Goal: Information Seeking & Learning: Find specific page/section

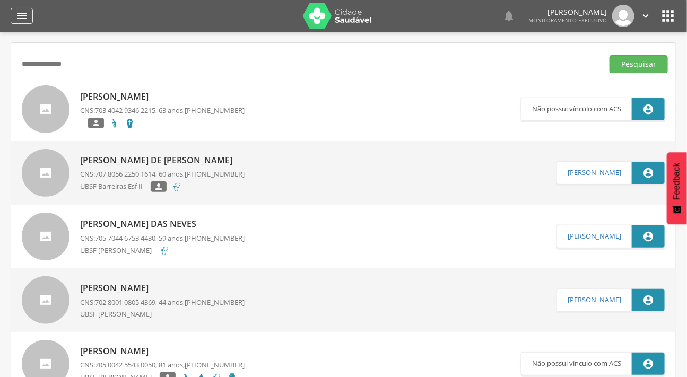
drag, startPoint x: 8, startPoint y: 15, endPoint x: 32, endPoint y: 15, distance: 23.9
click at [14, 15] on header " Dashboard Supervisão Produtividade Mapa da cidade Mapa de cobertura Ranking A…" at bounding box center [343, 16] width 687 height 32
click at [32, 15] on div " Dashboard Supervisão Produtividade Mapa da cidade Mapa de cobertura Ranking A…" at bounding box center [344, 16] width 666 height 32
click at [27, 13] on icon "" at bounding box center [21, 16] width 13 height 13
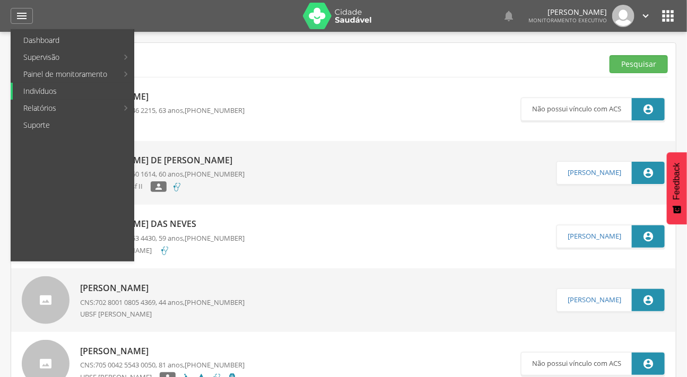
click at [53, 86] on link "Indivíduos" at bounding box center [73, 91] width 121 height 17
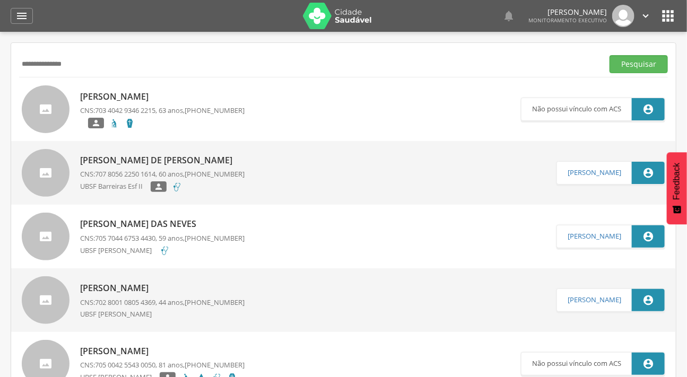
click at [67, 69] on input "**********" at bounding box center [309, 64] width 580 height 18
drag, startPoint x: 80, startPoint y: 62, endPoint x: 0, endPoint y: 62, distance: 80.1
click at [7, 65] on div " Supervisão  Distritos  Ubs Coordenador: - Caraúbas / [GEOGRAPHIC_DATA] Inte…" at bounding box center [343, 220] width 687 height 377
type input "*******"
click at [610, 55] on button "Pesquisar" at bounding box center [639, 64] width 58 height 18
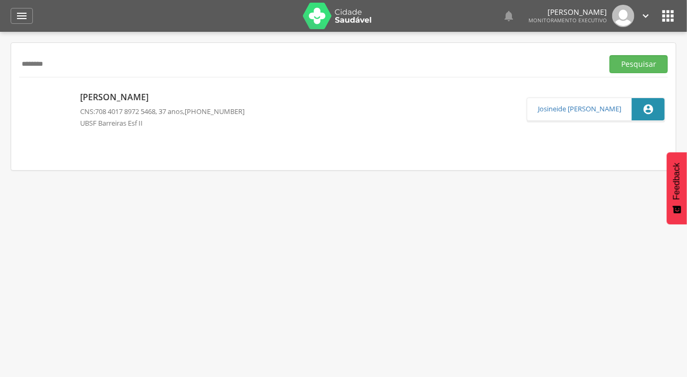
click at [22, 91] on img at bounding box center [22, 91] width 0 height 0
type input "**********"
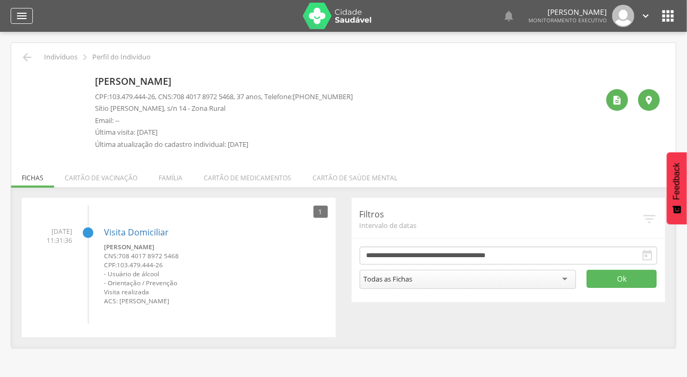
click at [15, 10] on icon "" at bounding box center [21, 16] width 13 height 13
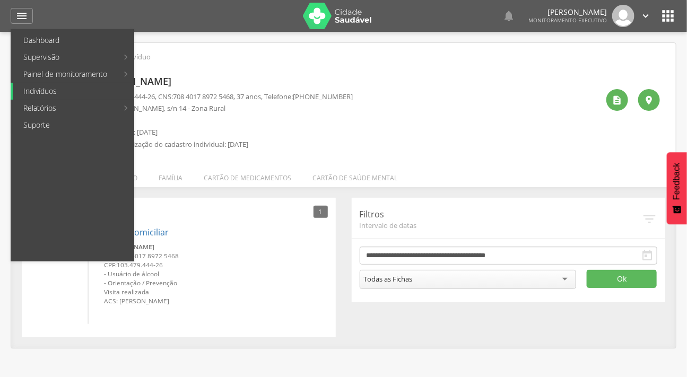
click at [49, 86] on link "Indivíduos" at bounding box center [73, 91] width 121 height 17
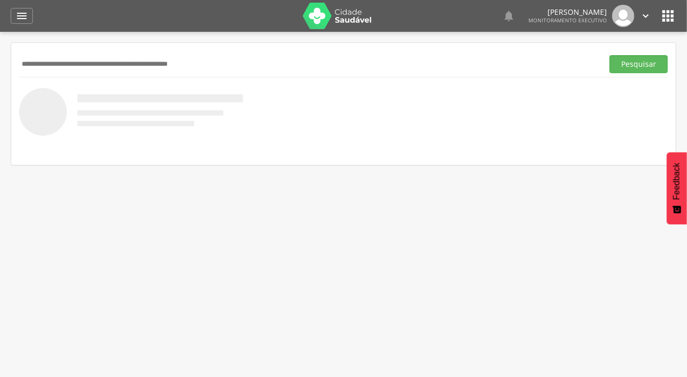
click at [80, 68] on input "text" at bounding box center [309, 64] width 580 height 18
type input "**********"
click at [610, 55] on button "Pesquisar" at bounding box center [639, 64] width 58 height 18
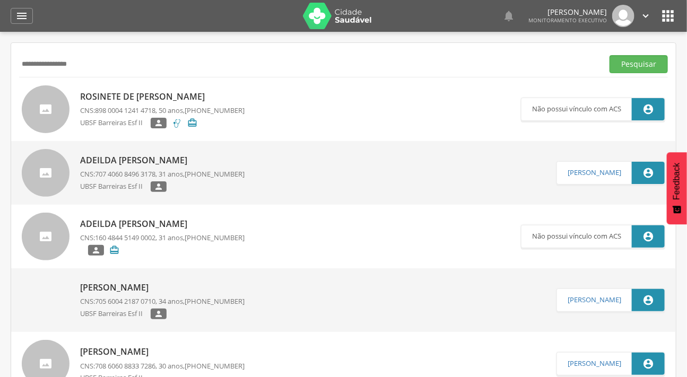
click at [50, 100] on div at bounding box center [46, 109] width 48 height 48
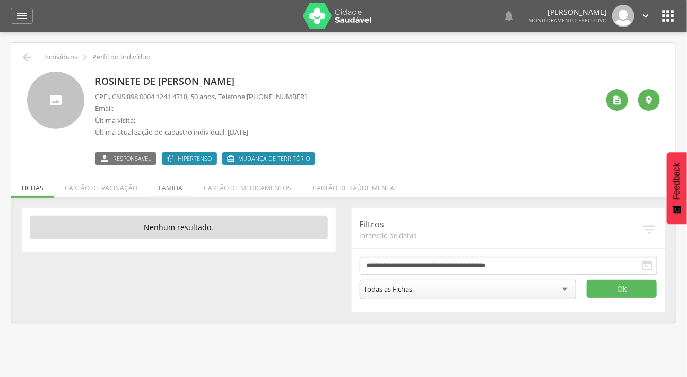
click at [162, 188] on li "Família" at bounding box center [170, 185] width 45 height 25
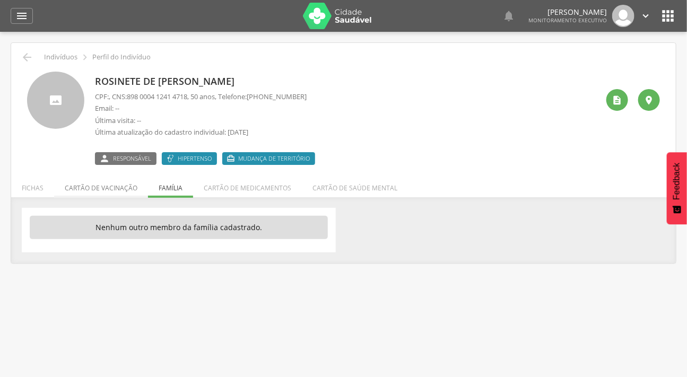
click at [92, 180] on li "Cartão de vacinação" at bounding box center [101, 185] width 94 height 25
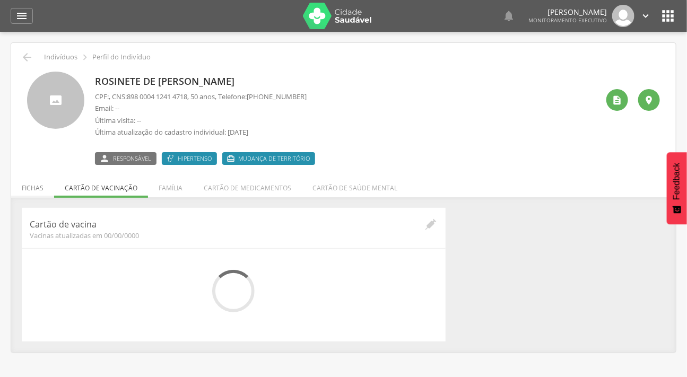
click at [48, 184] on li "Fichas" at bounding box center [32, 185] width 43 height 25
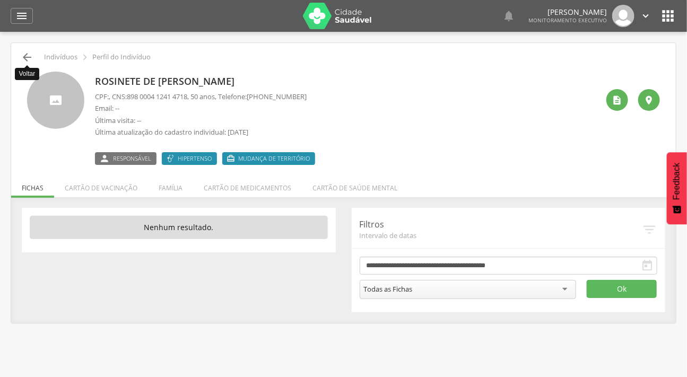
click at [31, 61] on icon "" at bounding box center [27, 57] width 13 height 13
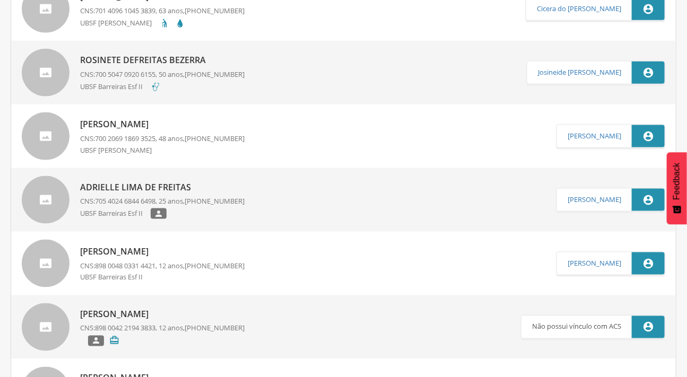
scroll to position [434, 0]
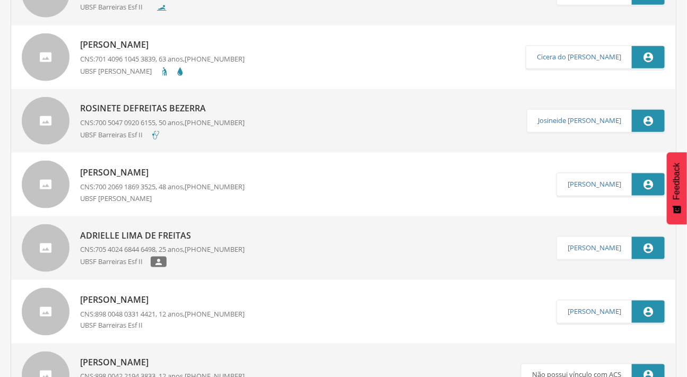
click at [57, 121] on div at bounding box center [46, 121] width 48 height 48
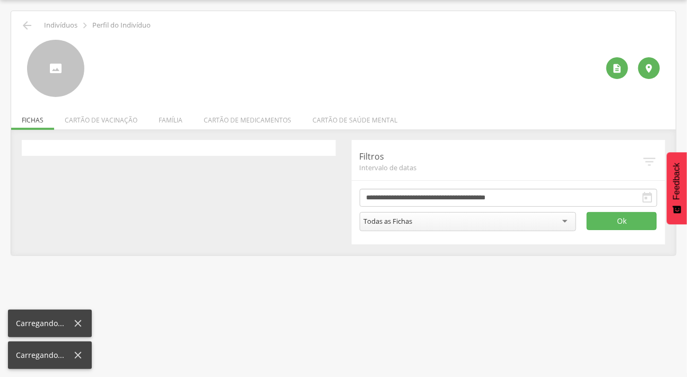
scroll to position [32, 0]
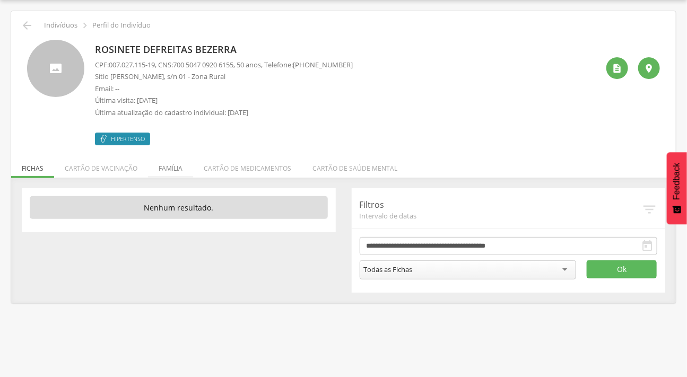
click at [165, 169] on li "Família" at bounding box center [170, 165] width 45 height 25
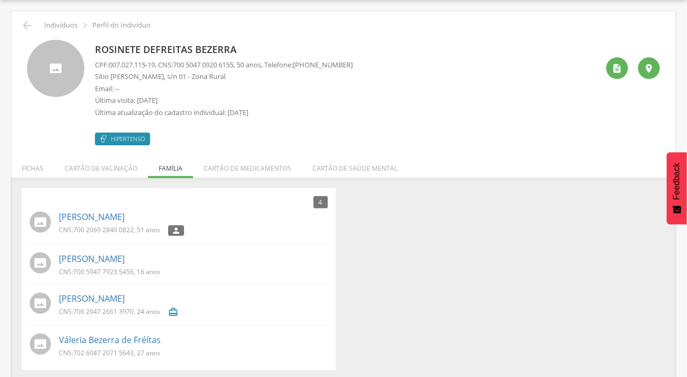
scroll to position [36, 0]
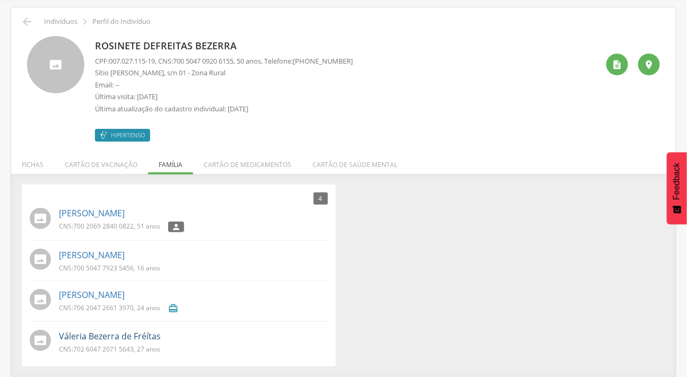
click at [105, 331] on link "Váleria Bezerra de Fréítas" at bounding box center [110, 337] width 102 height 12
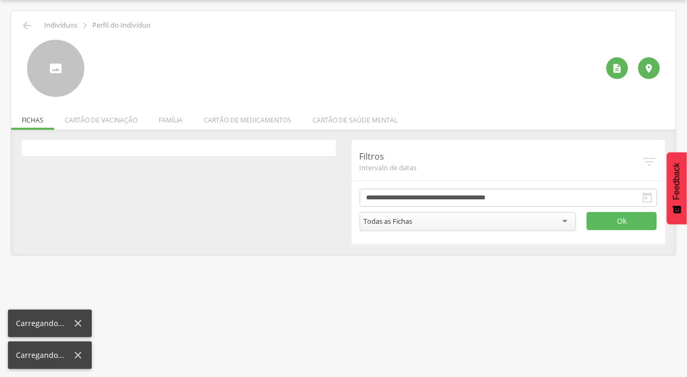
scroll to position [32, 0]
click at [162, 118] on li "Família" at bounding box center [170, 117] width 45 height 25
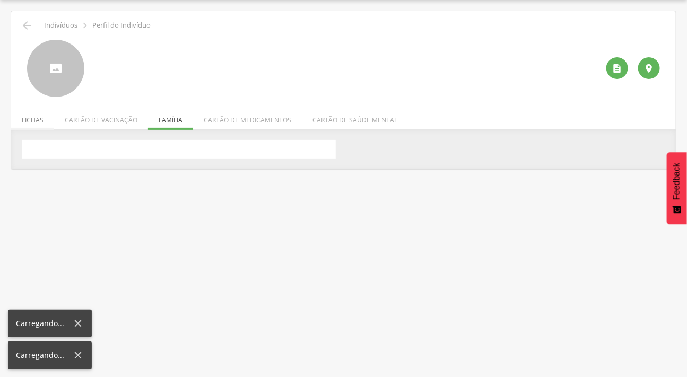
click at [34, 119] on li "Fichas" at bounding box center [32, 117] width 43 height 25
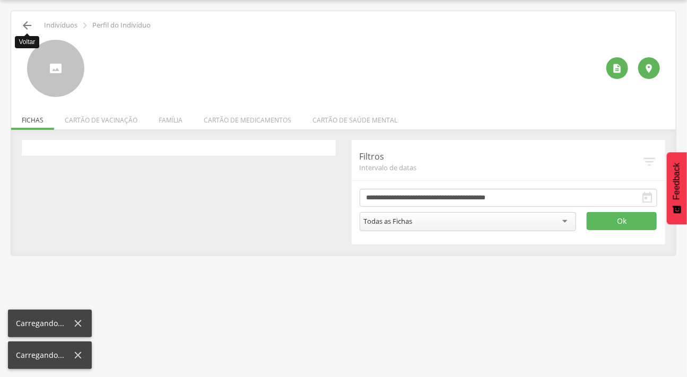
click at [24, 27] on icon "" at bounding box center [27, 25] width 13 height 13
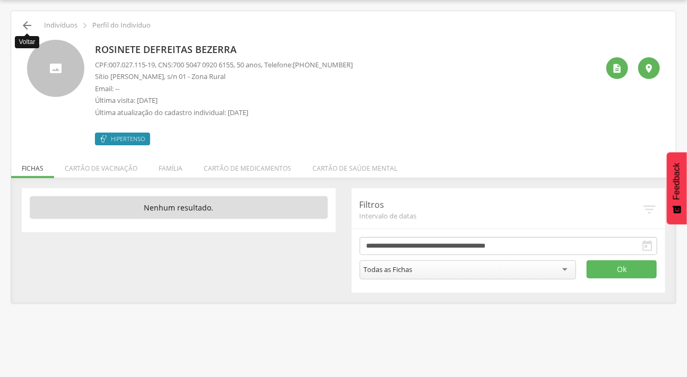
click at [25, 24] on icon "" at bounding box center [27, 25] width 13 height 13
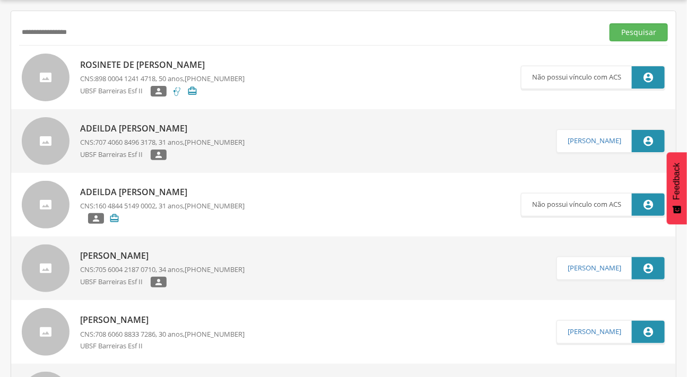
drag, startPoint x: 101, startPoint y: 36, endPoint x: 18, endPoint y: 35, distance: 82.8
type input "**********"
click at [610, 23] on button "Pesquisar" at bounding box center [639, 32] width 58 height 18
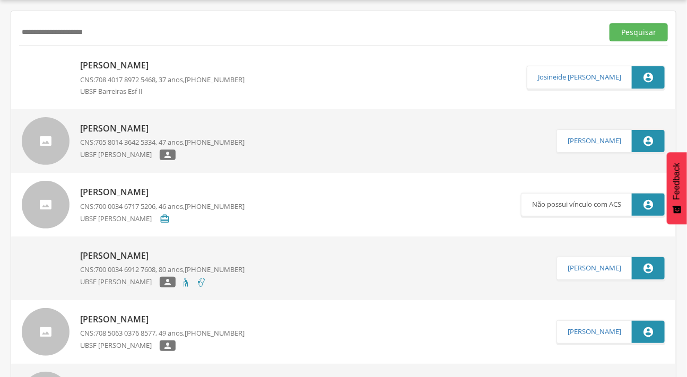
click at [103, 67] on p "[PERSON_NAME]" at bounding box center [162, 65] width 164 height 12
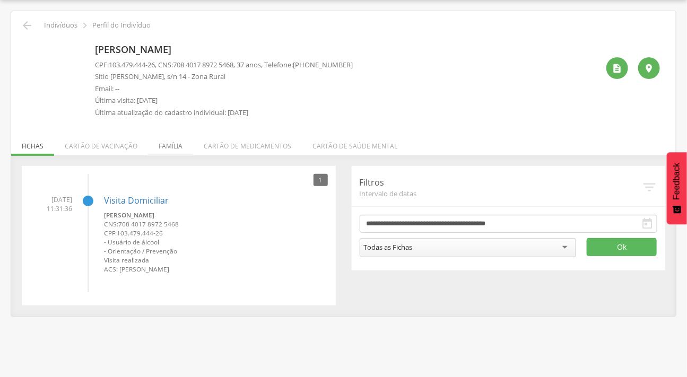
click at [149, 145] on li "Família" at bounding box center [170, 143] width 45 height 25
